Goal: Task Accomplishment & Management: Manage account settings

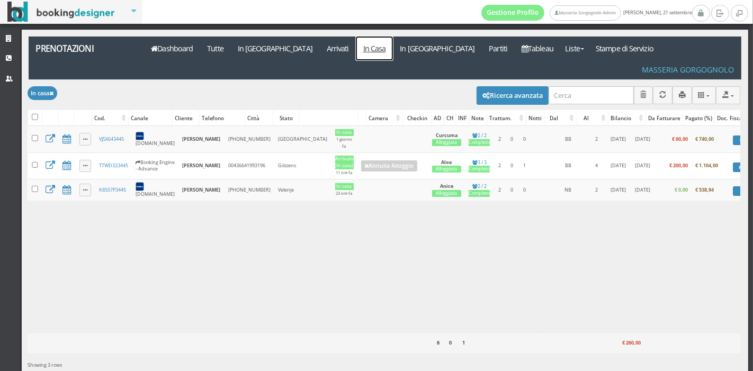
click at [356, 54] on link "In Casa" at bounding box center [374, 49] width 37 height 24
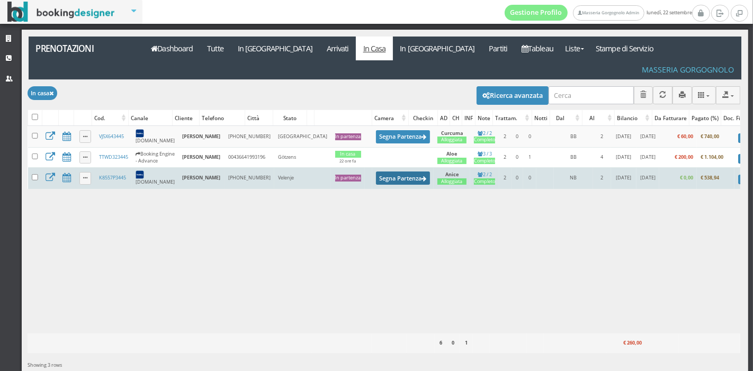
click at [376, 172] on button "Segna Partenza" at bounding box center [403, 178] width 54 height 13
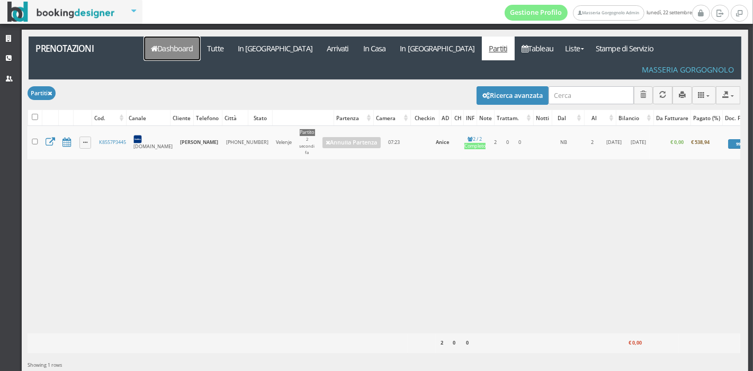
click at [159, 50] on link "Dashboard" at bounding box center [172, 49] width 56 height 24
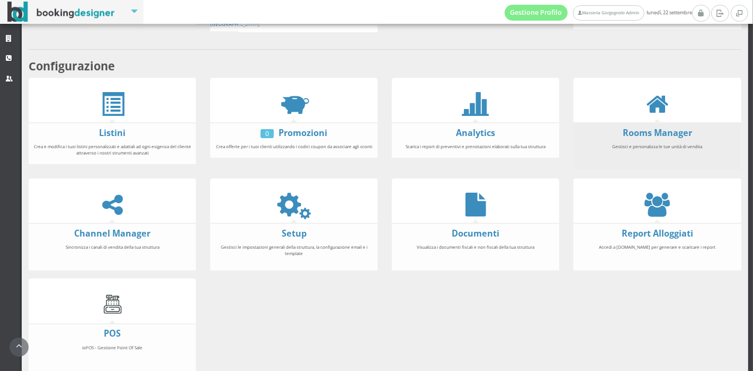
scroll to position [197, 0]
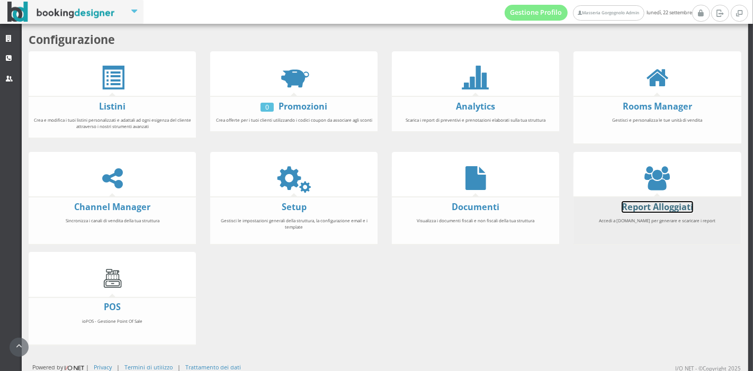
click at [652, 209] on link "Report Alloggiati" at bounding box center [658, 207] width 72 height 12
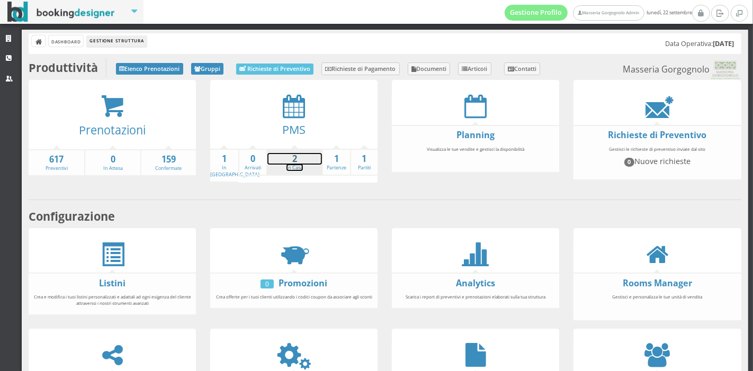
click at [299, 163] on strong "2" at bounding box center [295, 159] width 55 height 12
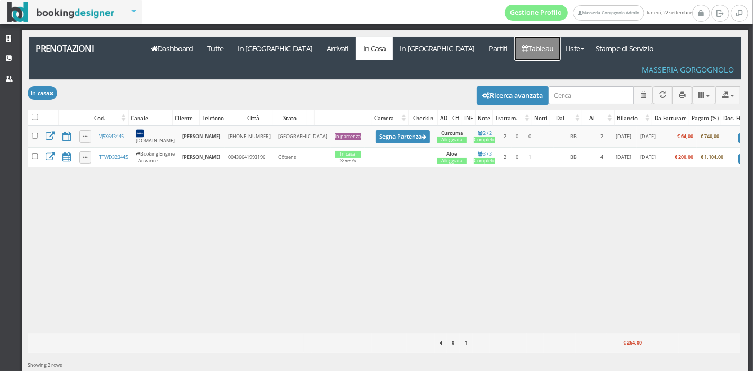
click at [515, 55] on link "Tableau" at bounding box center [538, 49] width 46 height 24
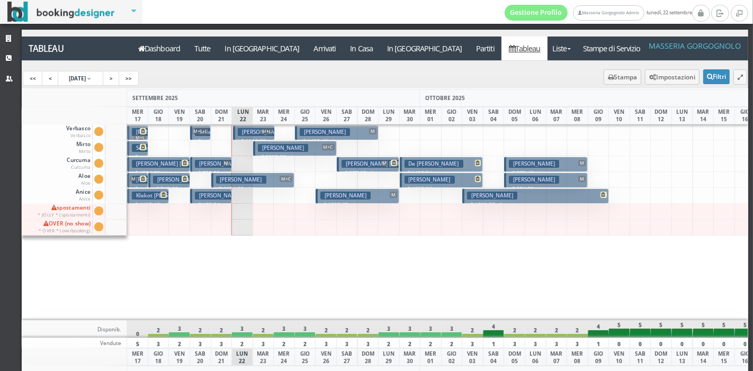
click at [282, 148] on h3 "O’sullivan Maeve" at bounding box center [283, 148] width 50 height 8
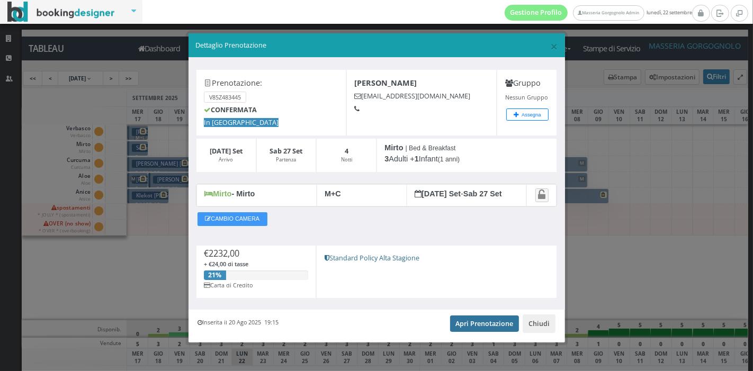
click at [474, 324] on link "Apri Prenotazione" at bounding box center [484, 324] width 69 height 16
click at [550, 48] on span "×" at bounding box center [553, 46] width 7 height 18
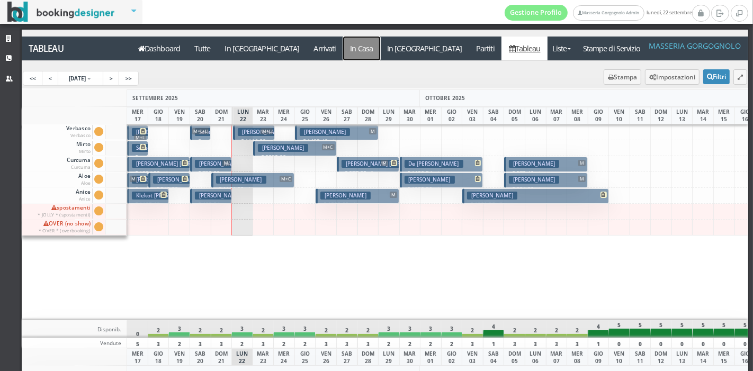
click at [343, 42] on a=pms-instay-reservations"] "In Casa" at bounding box center [361, 49] width 37 height 24
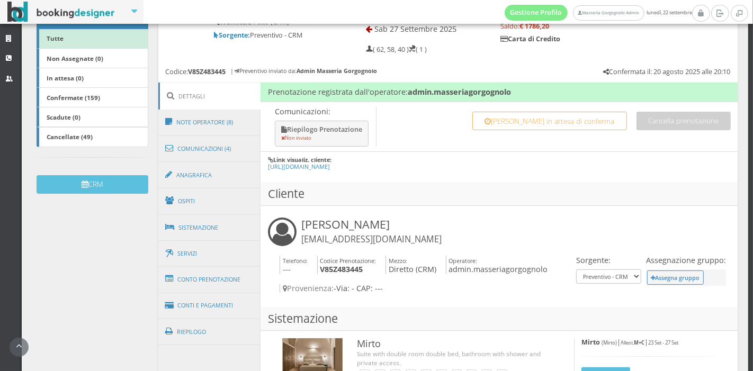
scroll to position [200, 0]
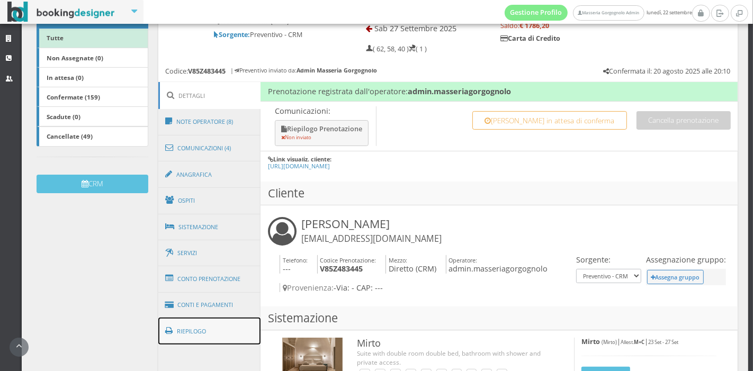
click at [199, 326] on link "Riepilogo" at bounding box center [209, 332] width 103 height 28
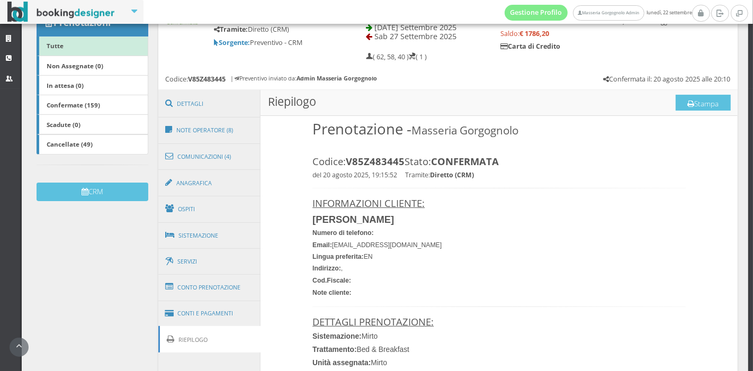
scroll to position [190, 0]
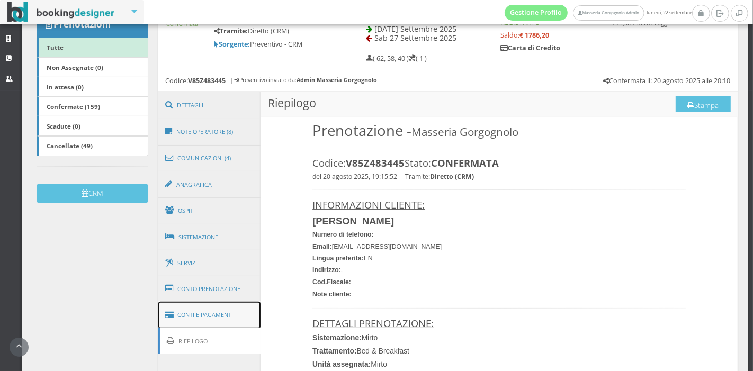
click at [181, 311] on link "Conti e Pagamenti" at bounding box center [209, 315] width 103 height 27
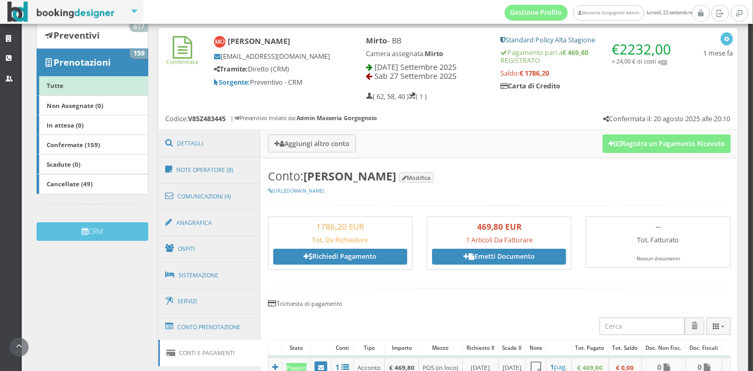
scroll to position [147, 0]
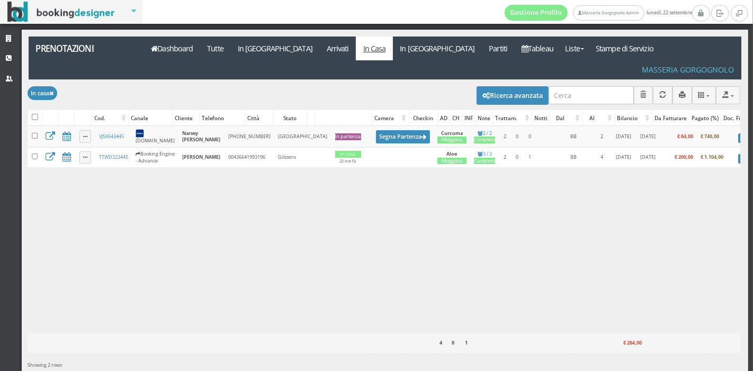
click at [417, 256] on div "Caricamento in corso Cod. Canale Cliente Telefono Città Stato Camera Checkin AD…" at bounding box center [384, 230] width 713 height 208
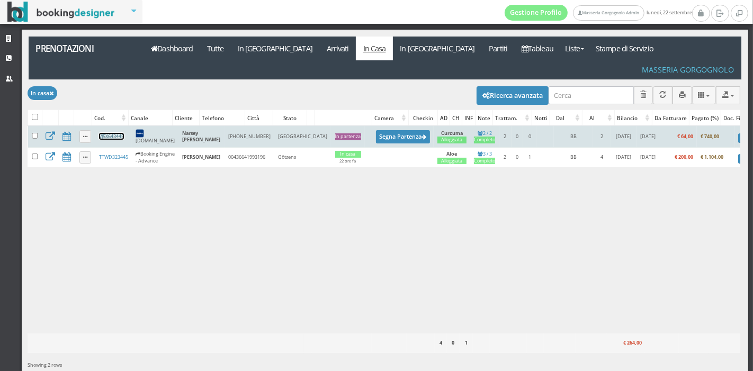
click at [117, 133] on link "VJ5X643445" at bounding box center [111, 136] width 25 height 7
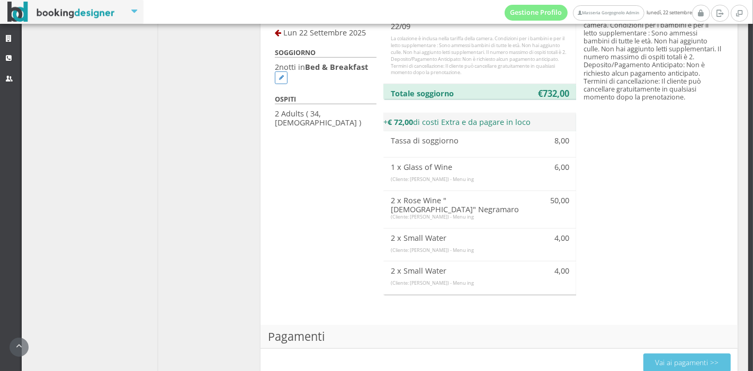
scroll to position [692, 0]
